Goal: Information Seeking & Learning: Learn about a topic

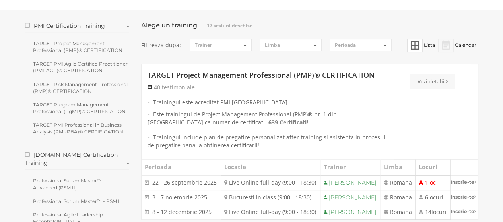
scroll to position [119, 0]
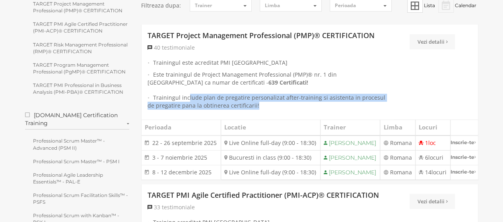
drag, startPoint x: 187, startPoint y: 100, endPoint x: 262, endPoint y: 105, distance: 75.4
click at [262, 105] on li "Trainingul include plan de pregatire personalizat after-training si asistenta i…" at bounding box center [268, 102] width 240 height 16
click at [228, 100] on li "Trainingul include plan de pregatire personalizat after-training si asistenta i…" at bounding box center [268, 102] width 240 height 16
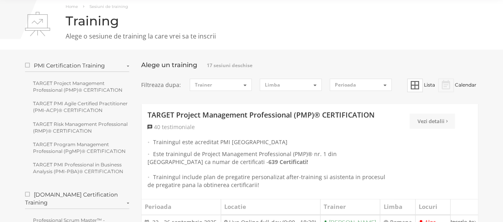
scroll to position [0, 0]
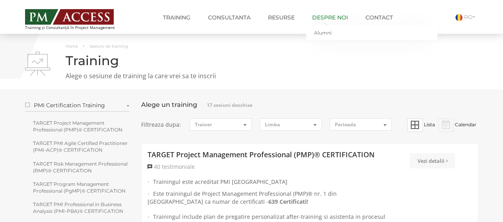
click at [326, 18] on link "Despre noi" at bounding box center [330, 18] width 48 height 16
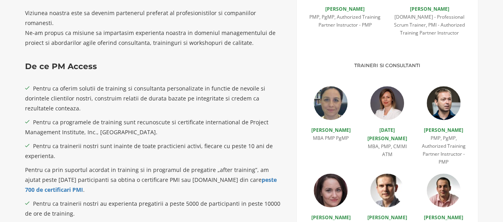
scroll to position [279, 0]
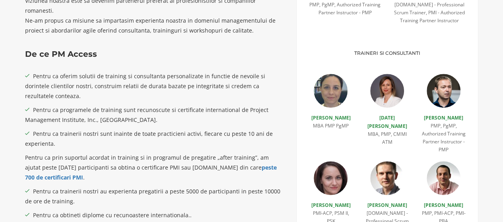
click at [337, 99] on img at bounding box center [331, 91] width 34 height 34
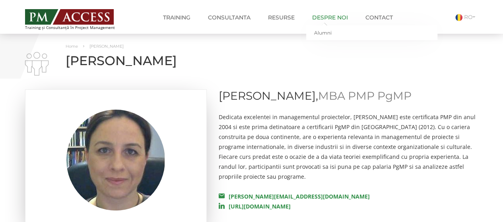
click at [339, 20] on link "Despre noi" at bounding box center [330, 18] width 48 height 16
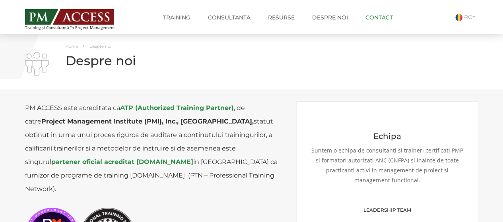
click at [378, 18] on link "Contact" at bounding box center [379, 18] width 39 height 16
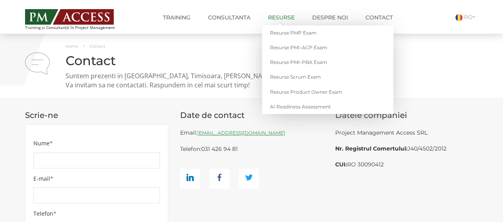
click at [289, 18] on link "Resurse" at bounding box center [281, 18] width 39 height 16
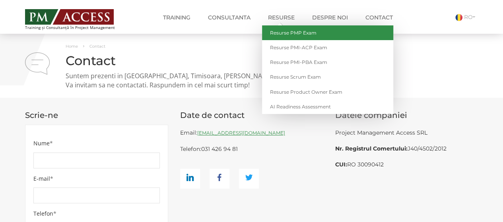
click at [290, 35] on link "Resurse PMP Exam" at bounding box center [327, 32] width 131 height 15
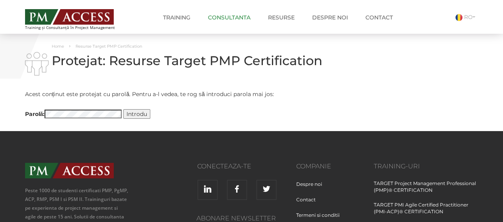
click at [228, 15] on link "Consultanta" at bounding box center [229, 18] width 55 height 16
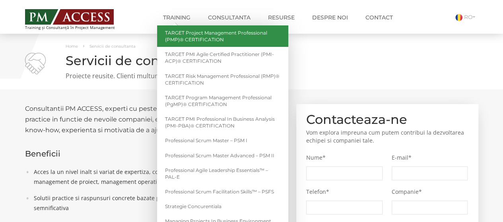
click at [185, 39] on link "TARGET Project Management Professional (PMP)® CERTIFICATION" at bounding box center [222, 35] width 131 height 21
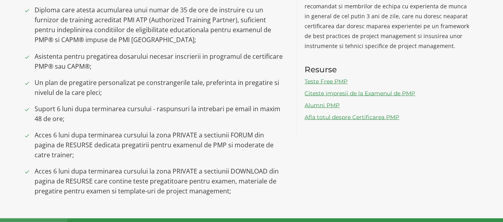
scroll to position [716, 0]
